Goal: Task Accomplishment & Management: Manage account settings

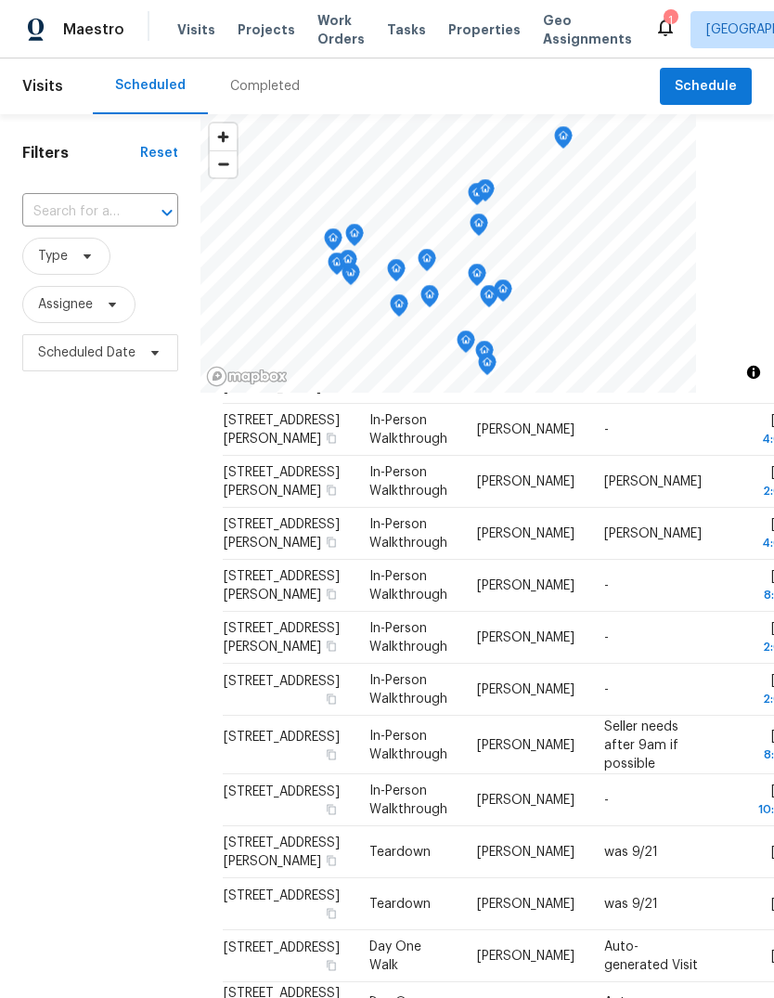
scroll to position [110, 0]
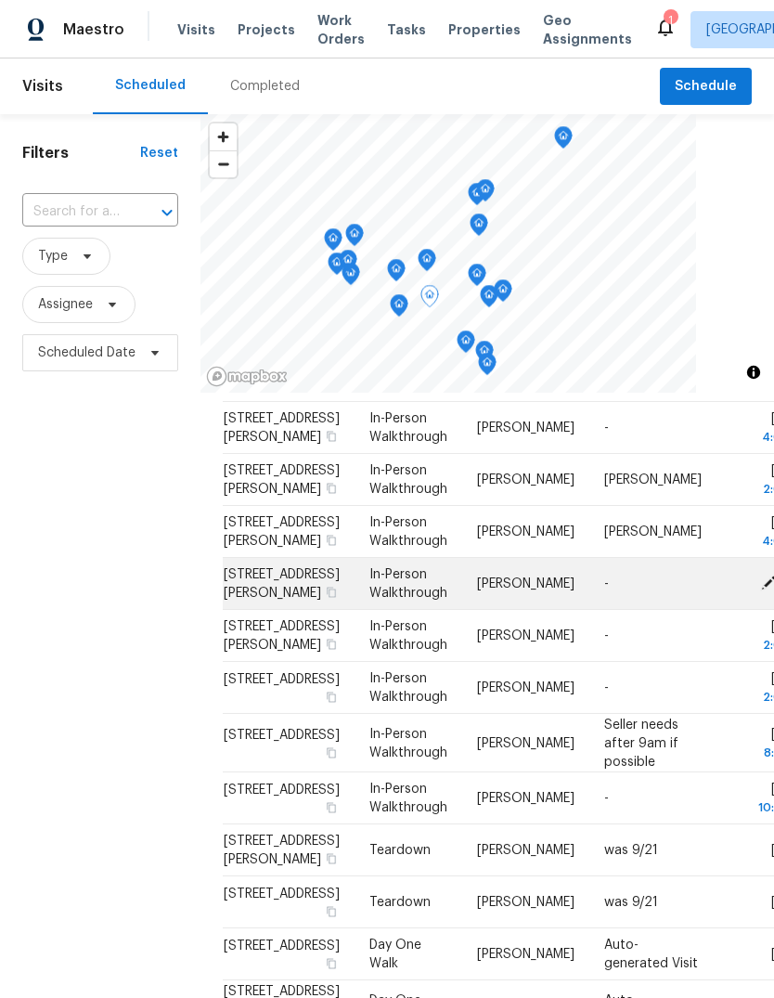
click at [598, 610] on td "-" at bounding box center [652, 584] width 127 height 52
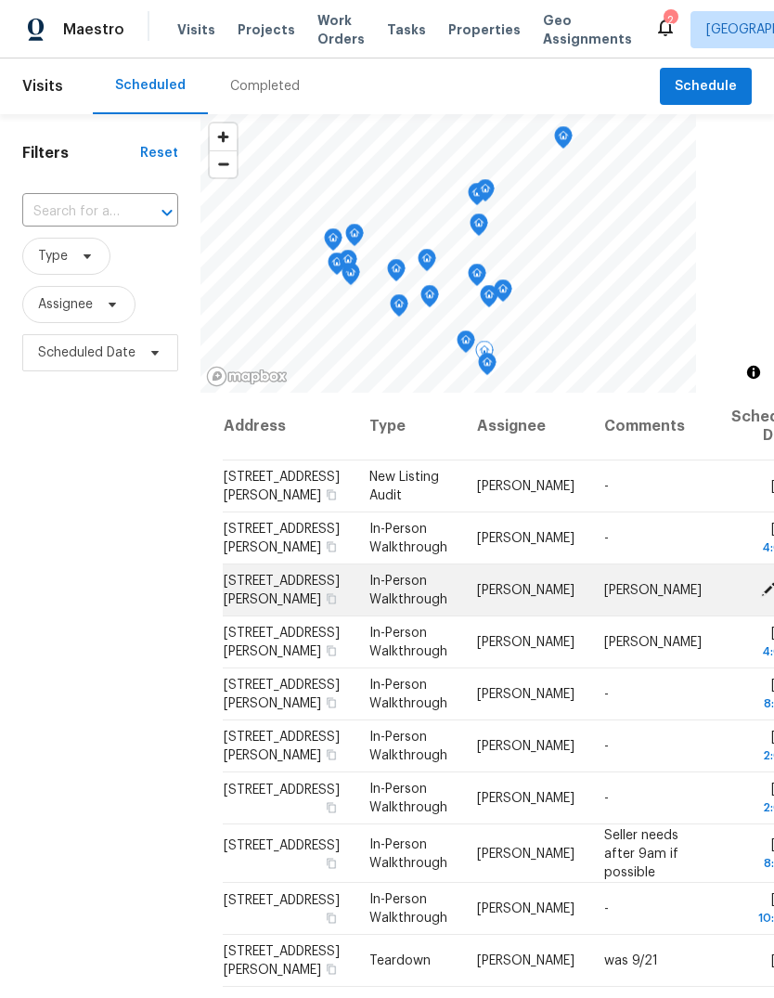
click at [760, 597] on icon at bounding box center [768, 588] width 17 height 17
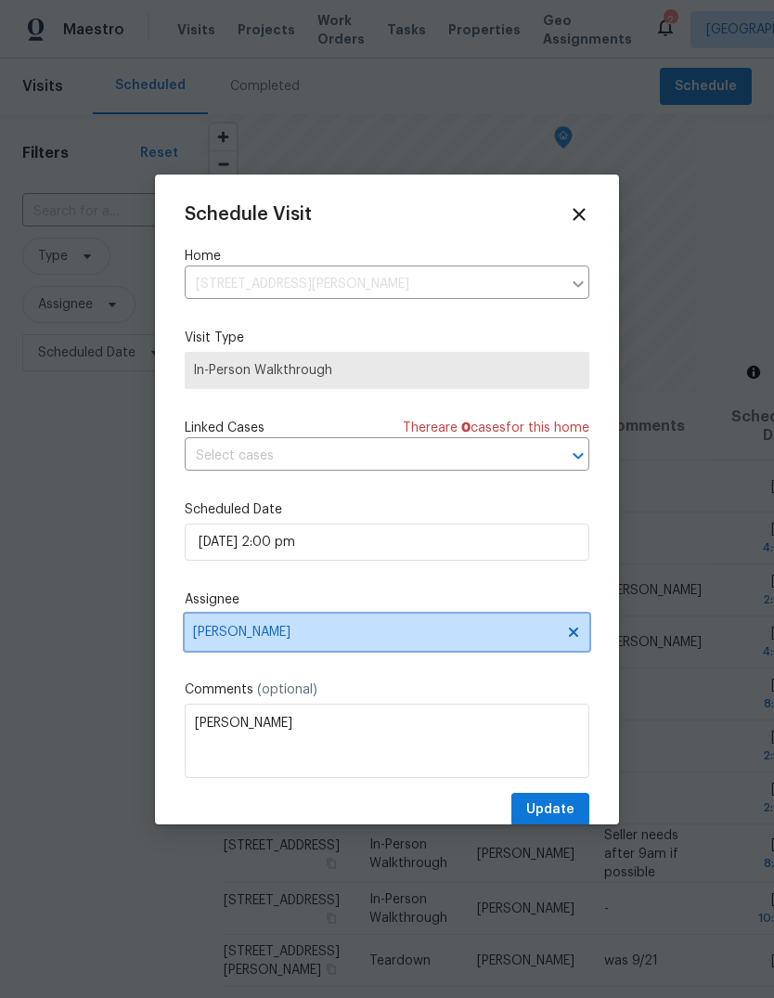
click at [404, 639] on span "[PERSON_NAME]" at bounding box center [375, 632] width 364 height 15
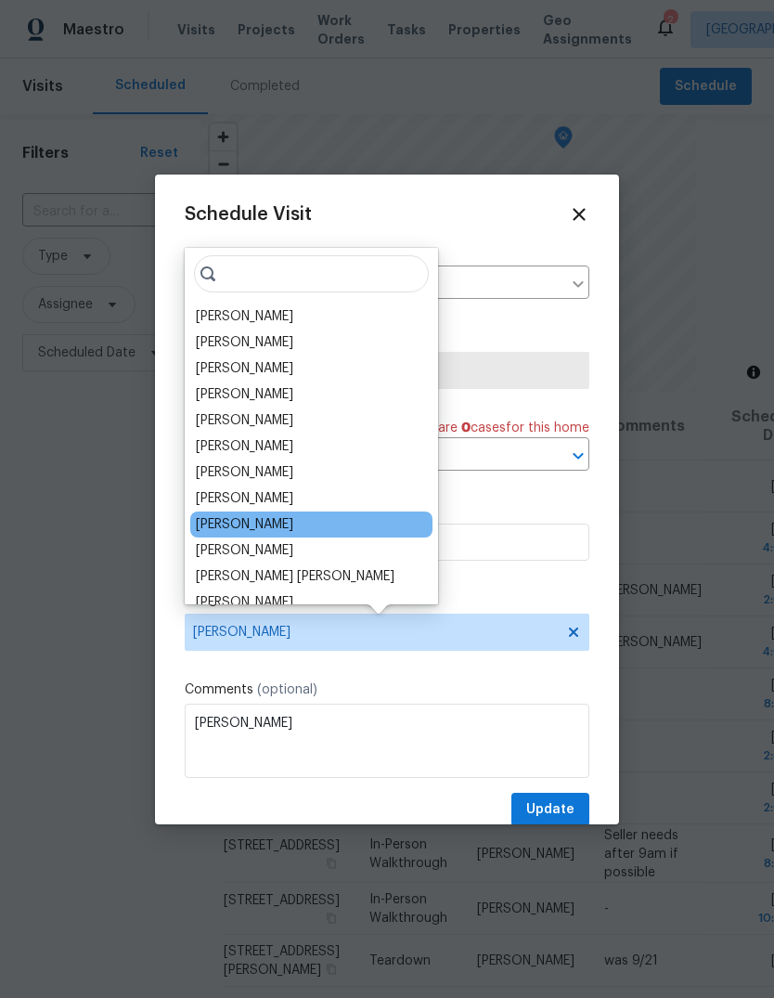
click at [266, 517] on div "[PERSON_NAME]" at bounding box center [244, 524] width 97 height 19
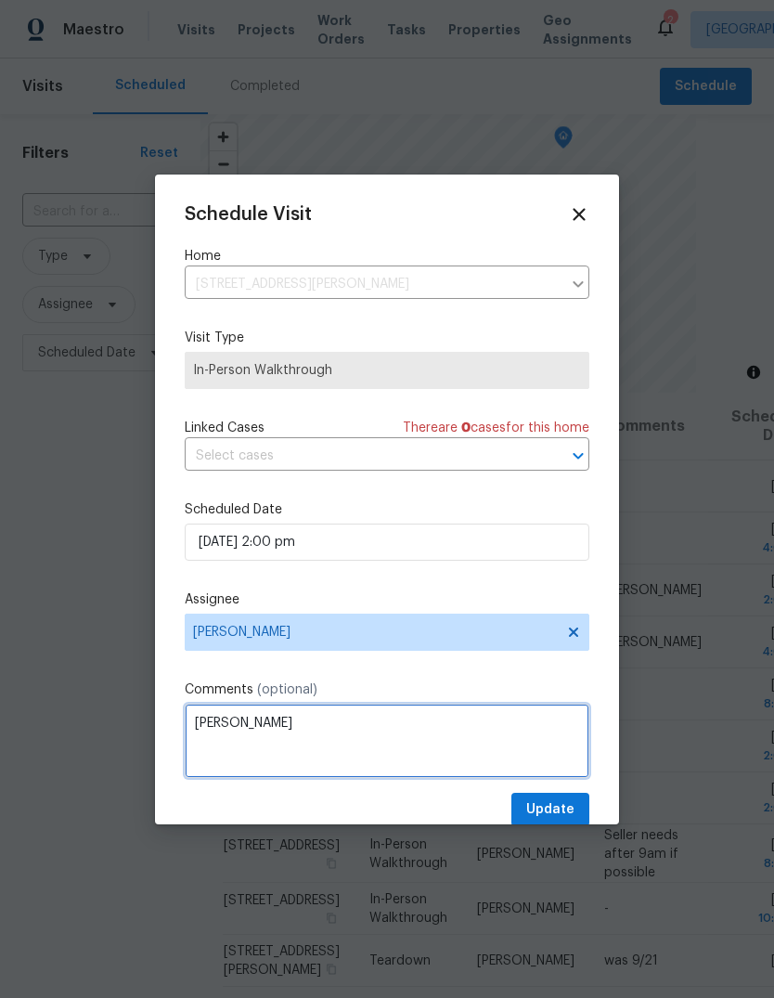
click at [384, 755] on textarea "[PERSON_NAME]" at bounding box center [387, 741] width 405 height 74
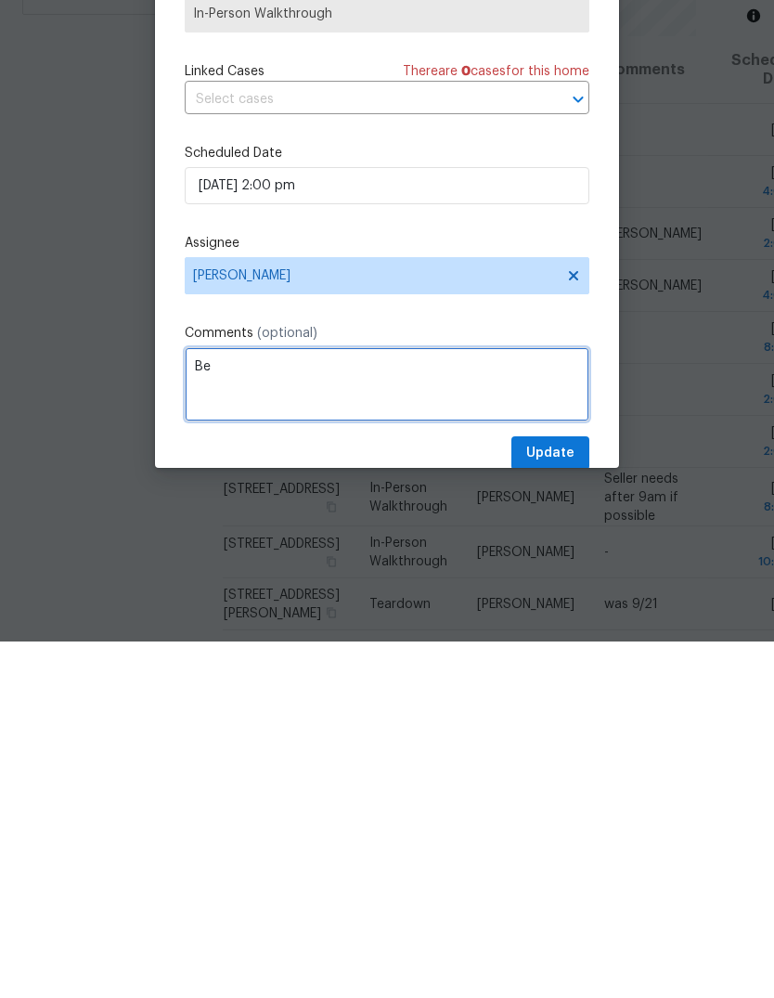
type textarea "B"
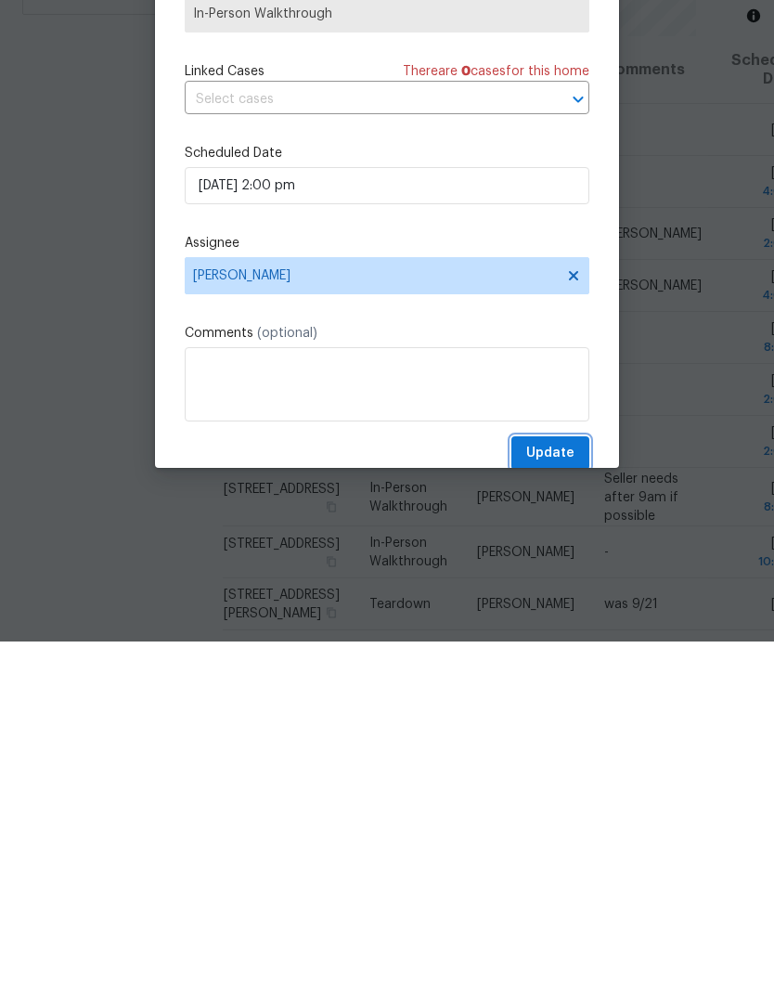
click at [562, 798] on span "Update" at bounding box center [550, 809] width 48 height 23
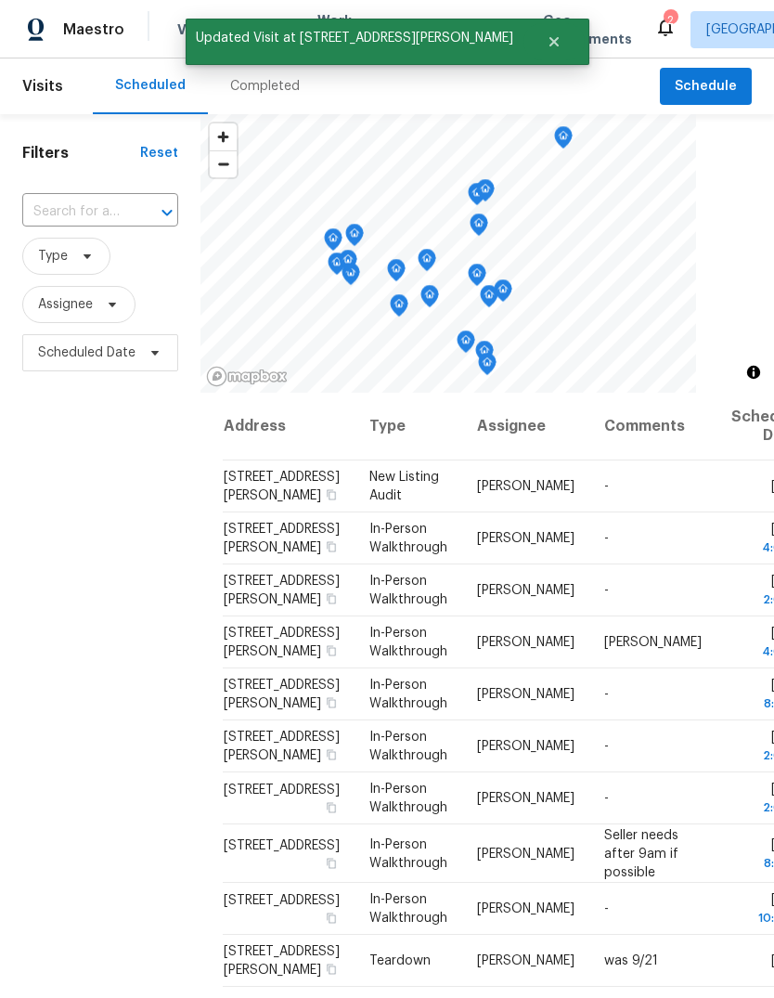
scroll to position [0, 0]
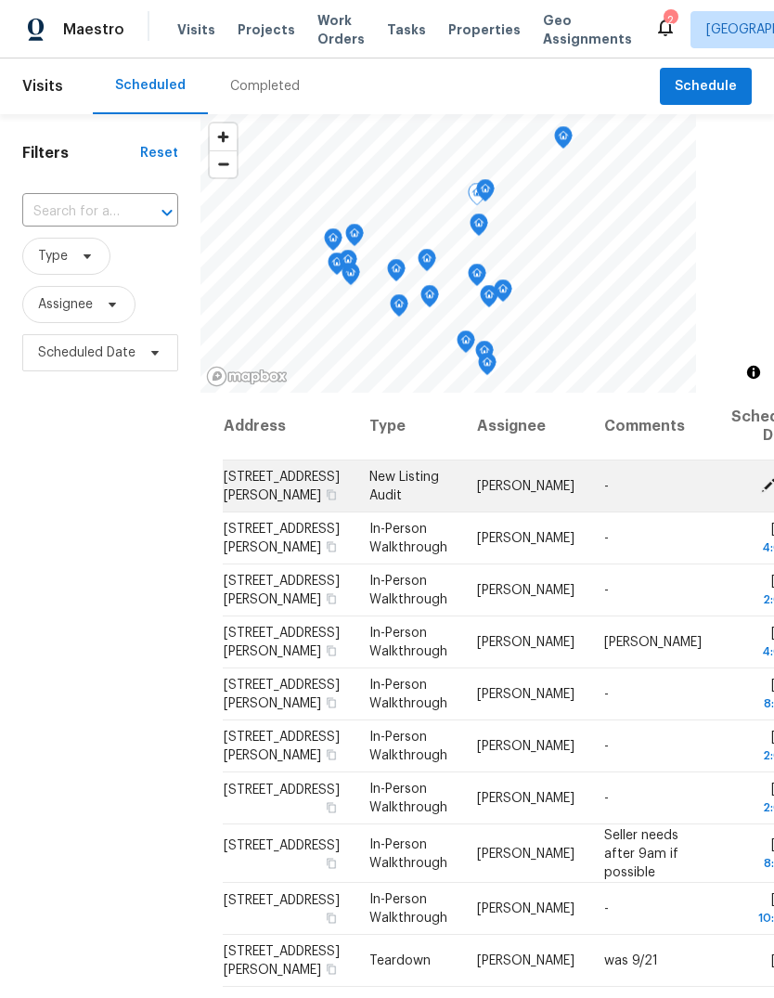
click at [760, 476] on icon at bounding box center [768, 484] width 17 height 17
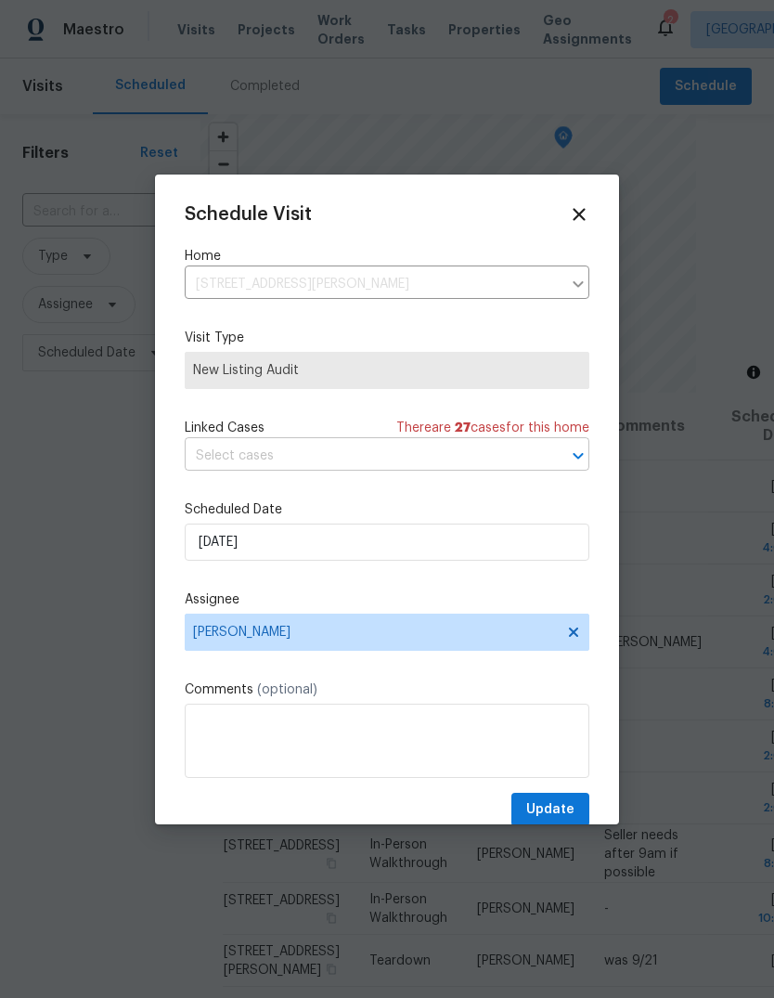
click at [366, 471] on input "text" at bounding box center [361, 456] width 353 height 29
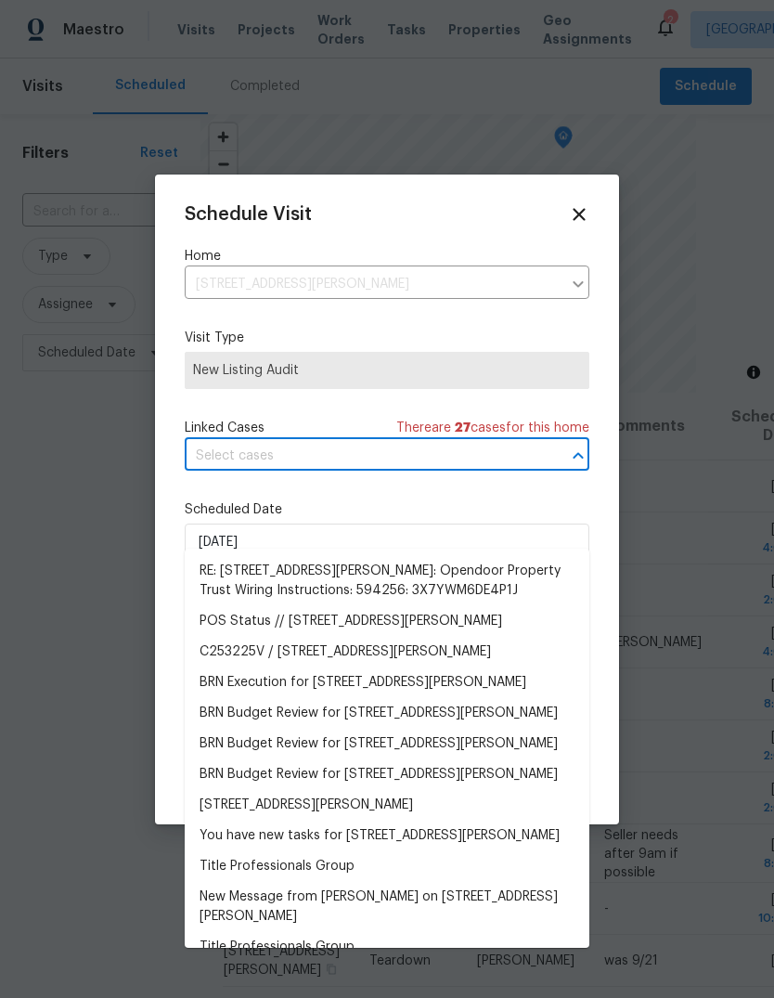
click at [390, 387] on span "New Listing Audit" at bounding box center [387, 370] width 405 height 37
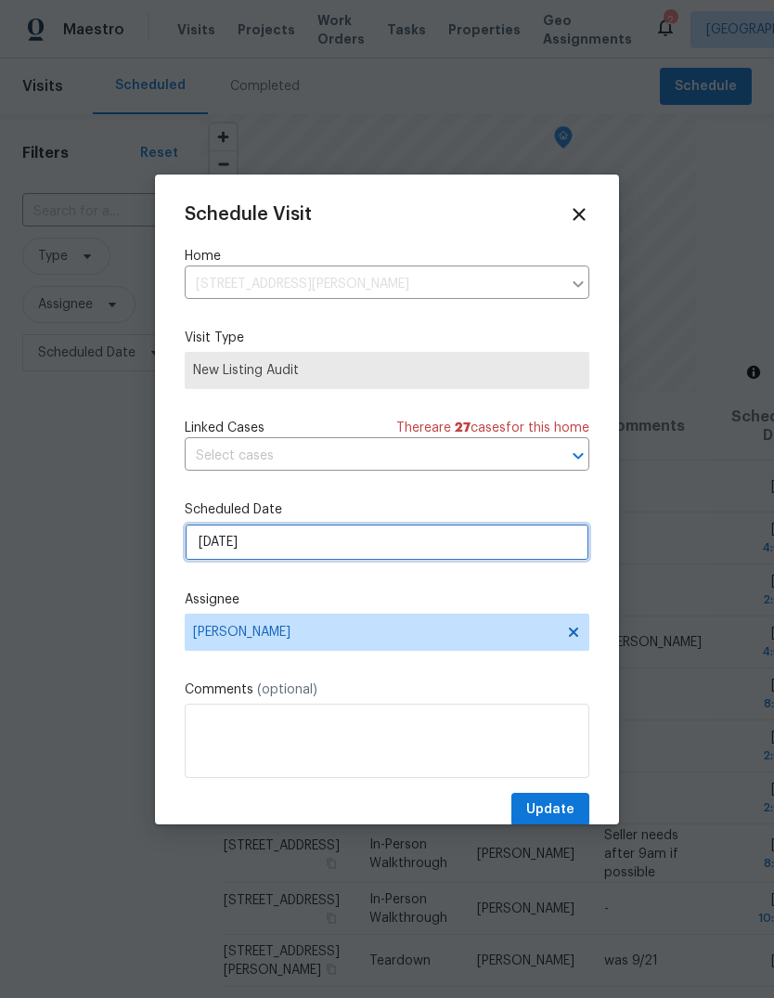
click at [355, 551] on input "[DATE]" at bounding box center [387, 541] width 405 height 37
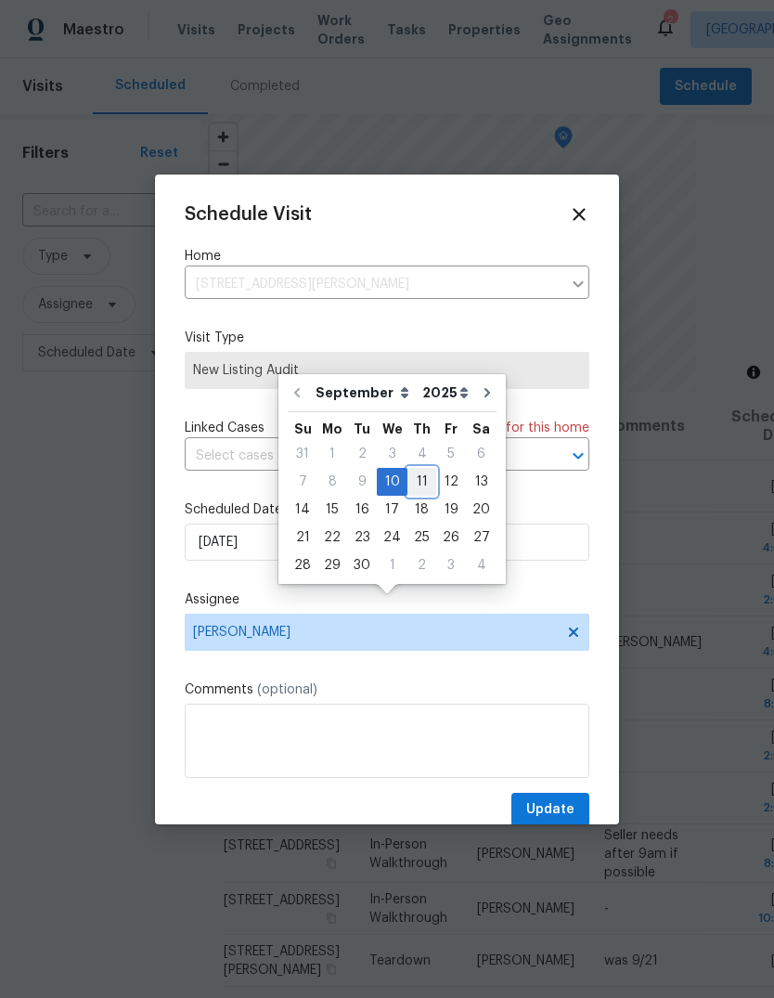
click at [415, 469] on div "11" at bounding box center [421, 482] width 29 height 26
type input "[DATE]"
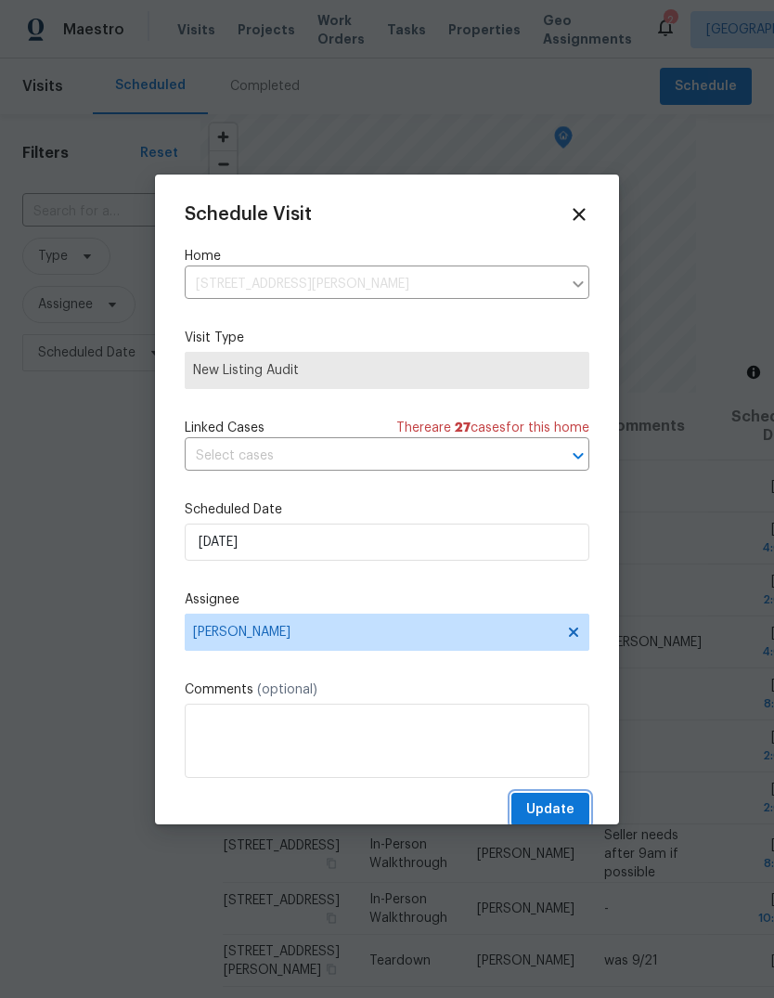
click at [549, 815] on span "Update" at bounding box center [550, 809] width 48 height 23
